Goal: Transaction & Acquisition: Download file/media

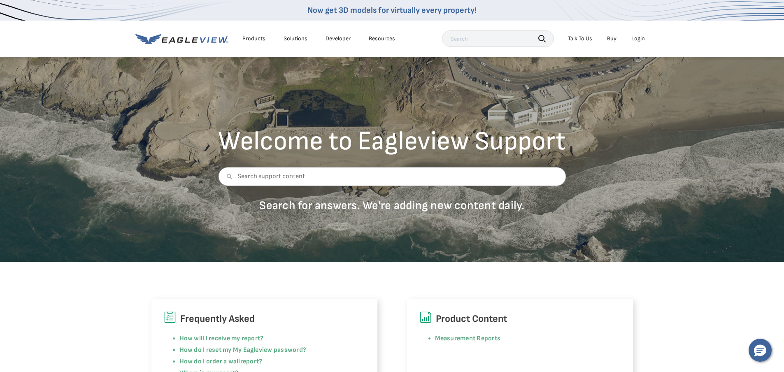
click at [641, 39] on div "Login" at bounding box center [638, 38] width 14 height 7
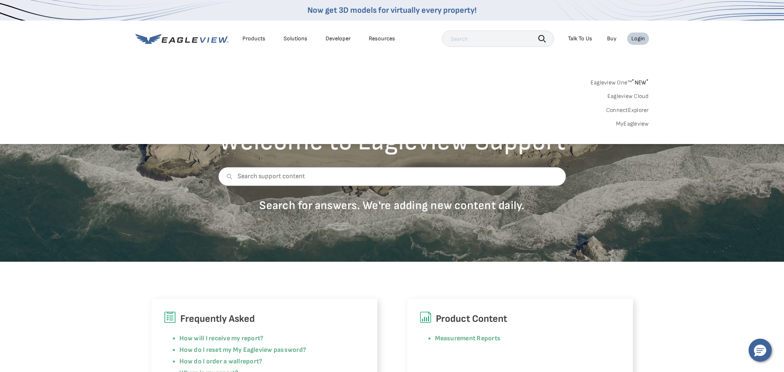
click at [641, 122] on link "MyEagleview" at bounding box center [632, 123] width 33 height 7
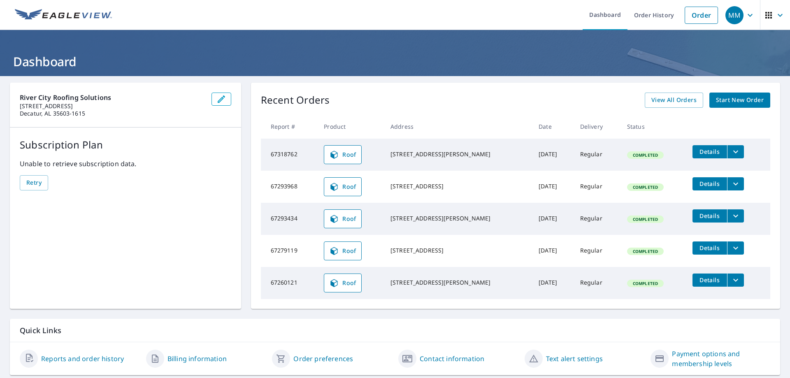
click at [736, 151] on icon "filesDropdownBtn-67318762" at bounding box center [736, 151] width 5 height 3
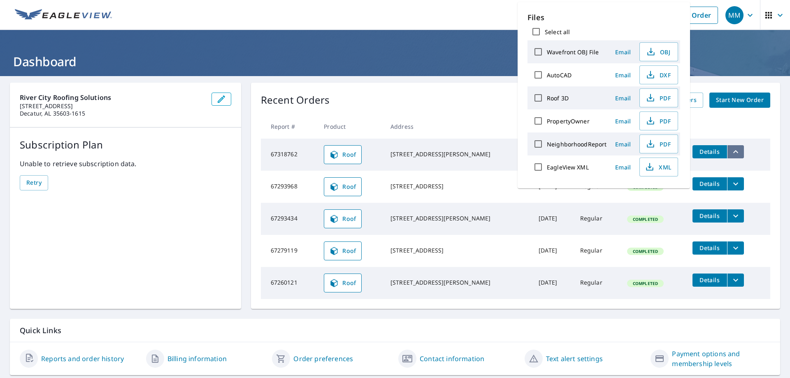
click at [736, 152] on icon "filesDropdownBtn-67318762" at bounding box center [736, 151] width 5 height 3
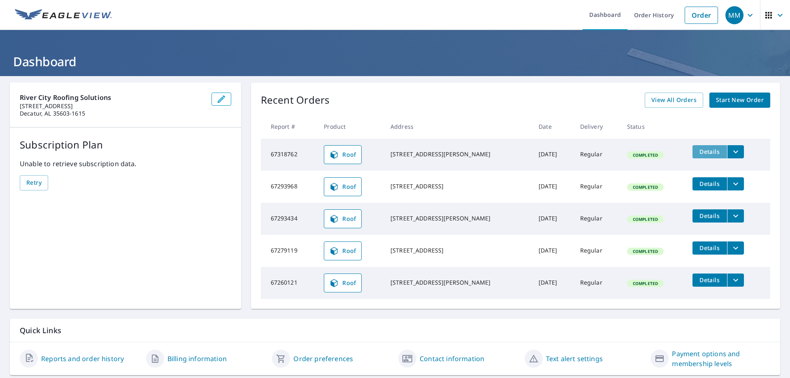
click at [711, 153] on span "Details" at bounding box center [710, 152] width 25 height 8
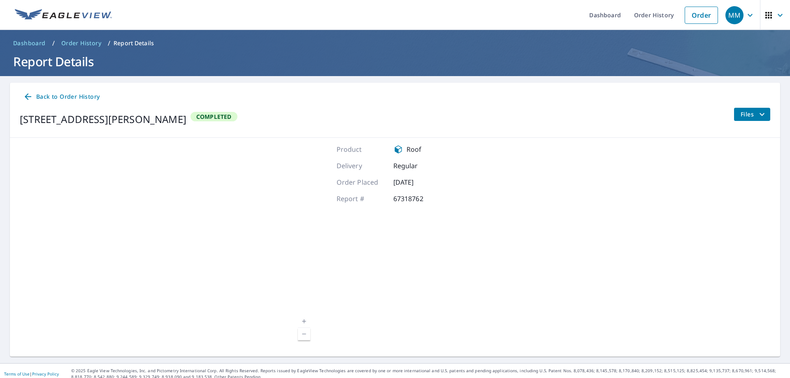
click at [748, 112] on span "Files" at bounding box center [754, 114] width 26 height 10
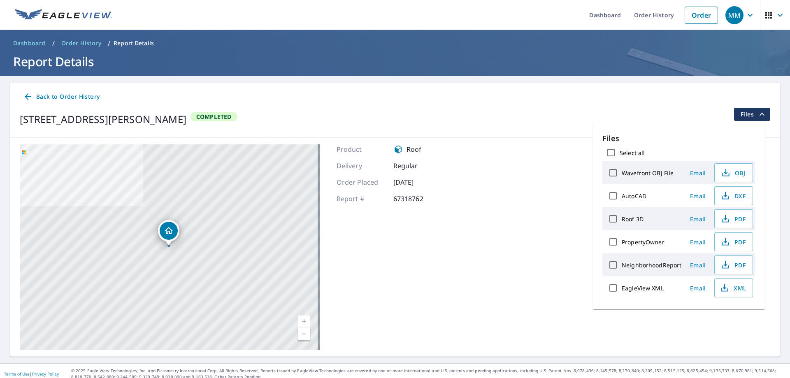
click at [606, 151] on input "Select all" at bounding box center [611, 152] width 17 height 17
checkbox input "true"
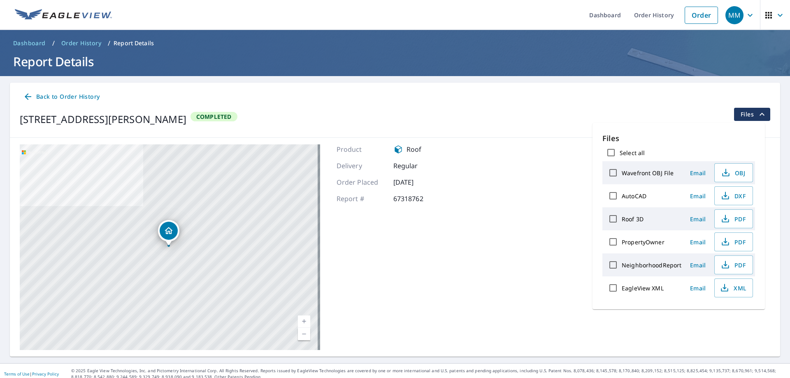
checkbox input "true"
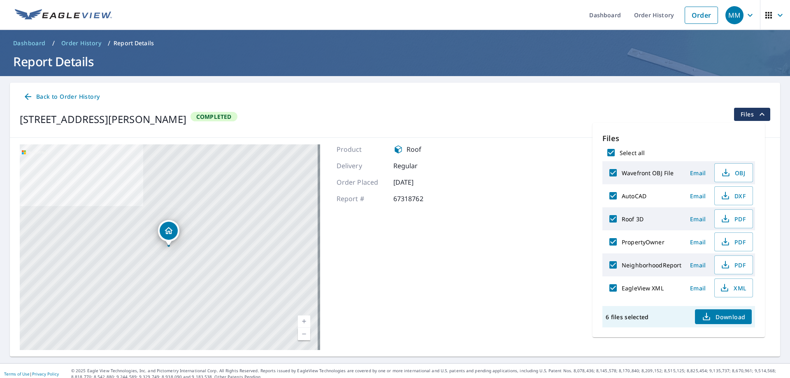
click at [726, 313] on span "Download" at bounding box center [724, 317] width 44 height 10
click at [611, 149] on input "Select all" at bounding box center [611, 152] width 17 height 17
checkbox input "false"
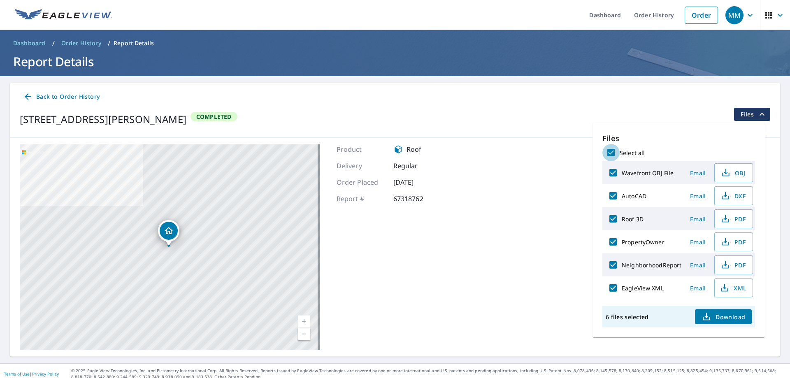
checkbox input "false"
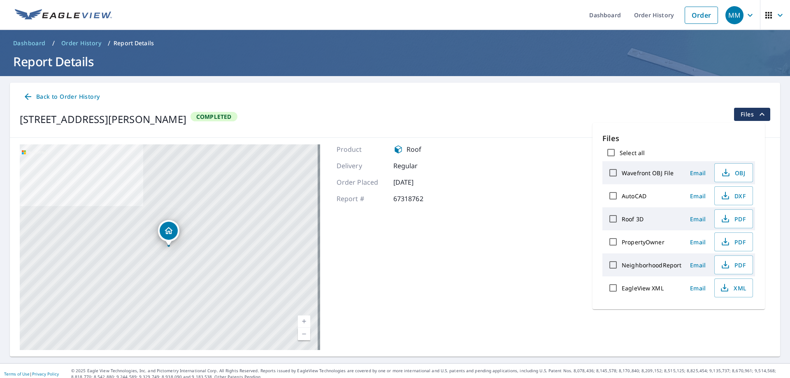
click at [614, 218] on input "Roof 3D" at bounding box center [613, 218] width 17 height 17
checkbox input "true"
click at [732, 221] on span "PDF" at bounding box center [733, 219] width 26 height 10
